Goal: Task Accomplishment & Management: Manage account settings

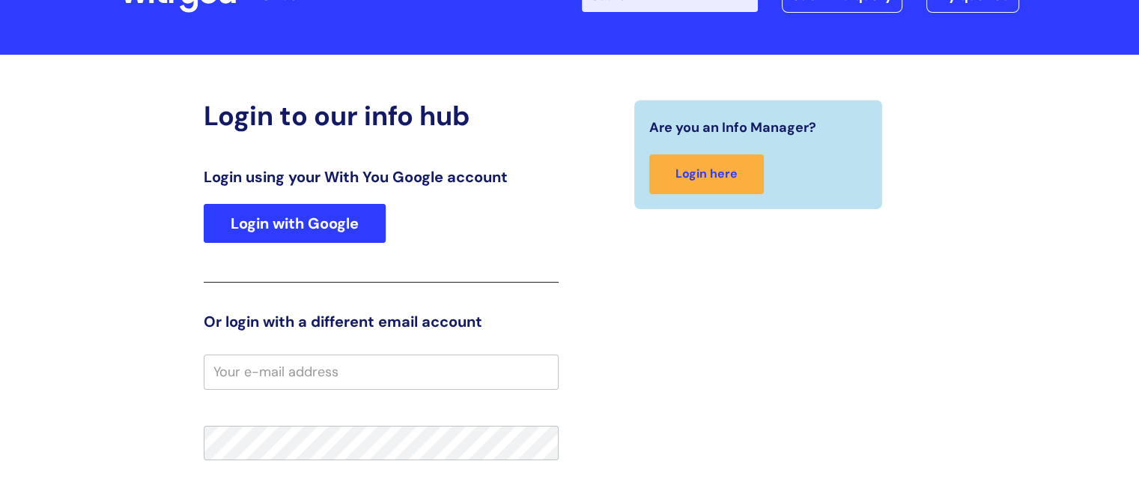
scroll to position [225, 0]
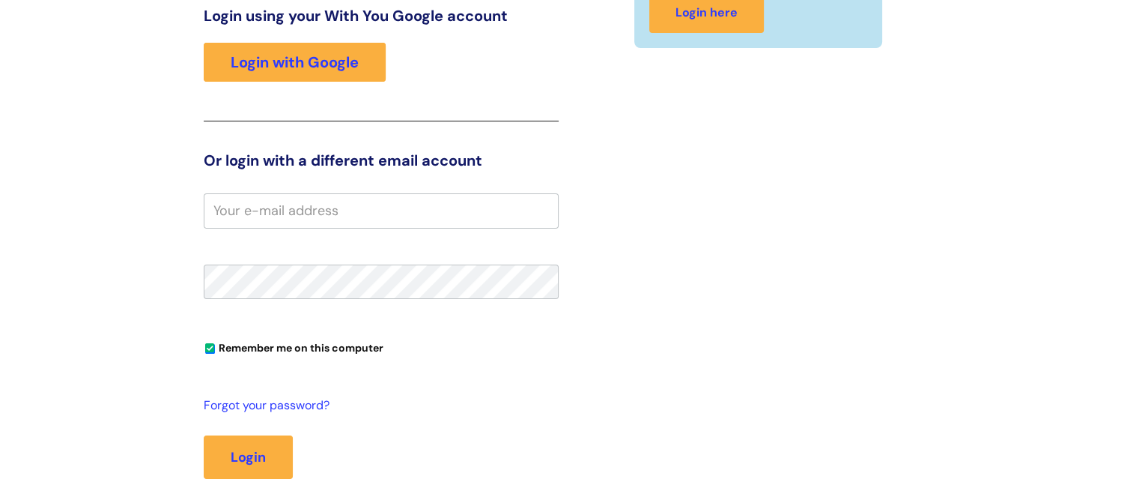
click at [351, 196] on input "email" at bounding box center [381, 210] width 355 height 34
type input "[EMAIL_ADDRESS][PERSON_NAME][DOMAIN_NAME]"
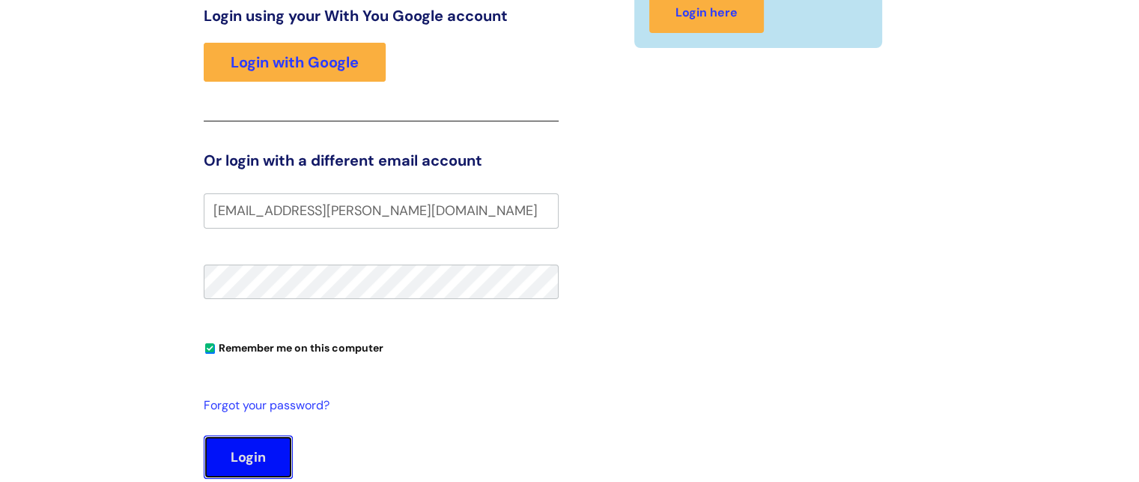
click at [240, 442] on button "Login" at bounding box center [248, 456] width 89 height 43
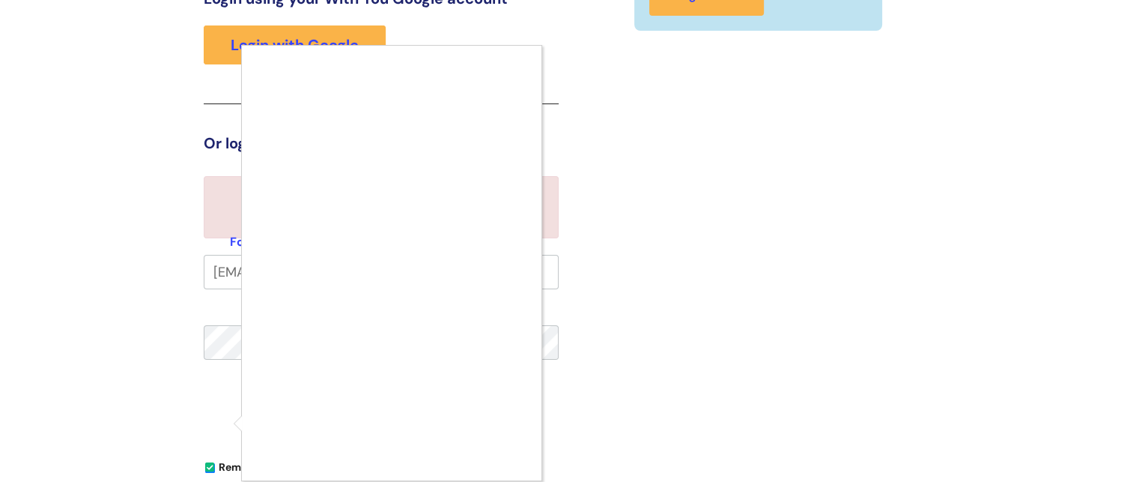
scroll to position [392, 0]
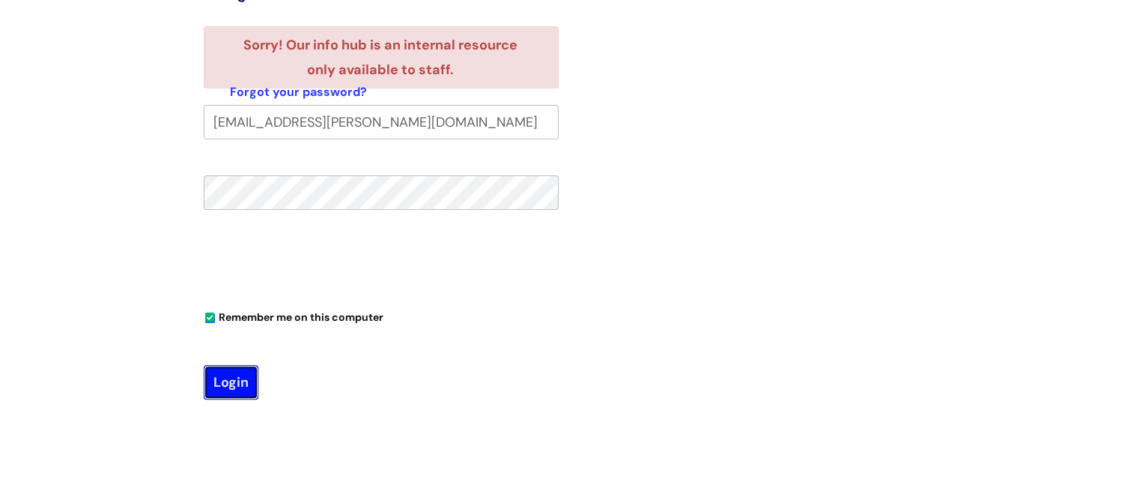
click at [229, 369] on button "Login" at bounding box center [231, 382] width 55 height 34
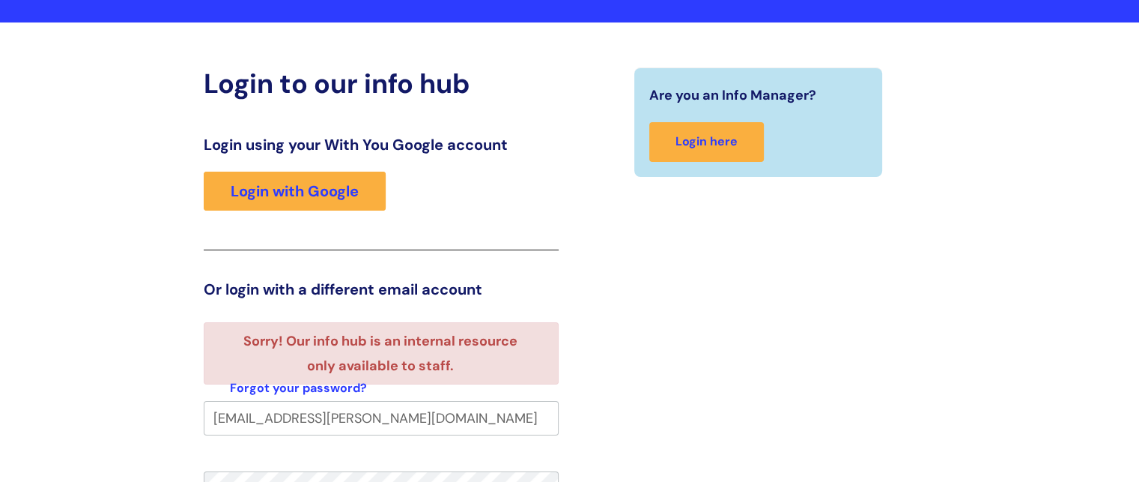
scroll to position [48, 0]
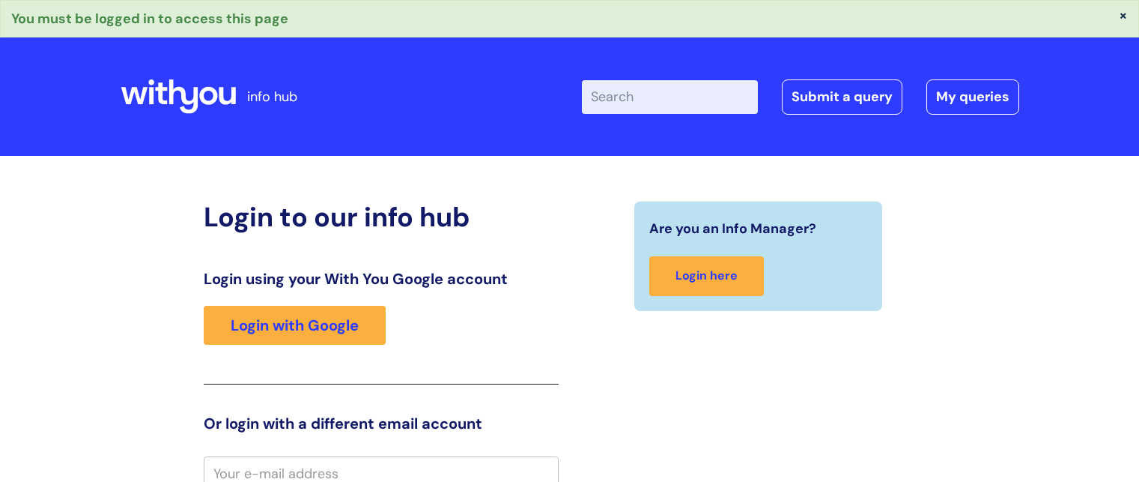
scroll to position [8, 0]
